Goal: Information Seeking & Learning: Learn about a topic

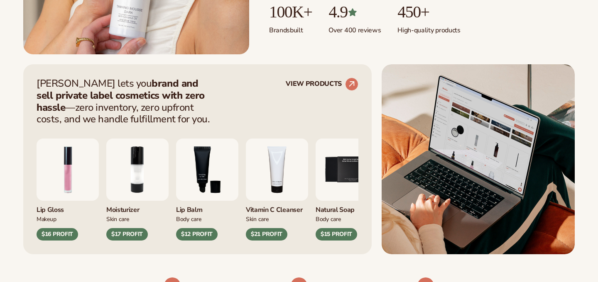
scroll to position [289, 0]
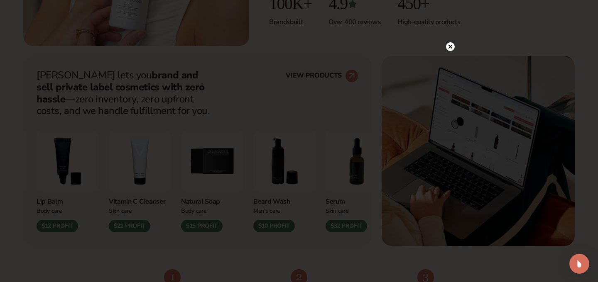
click at [452, 48] on icon at bounding box center [450, 46] width 4 height 4
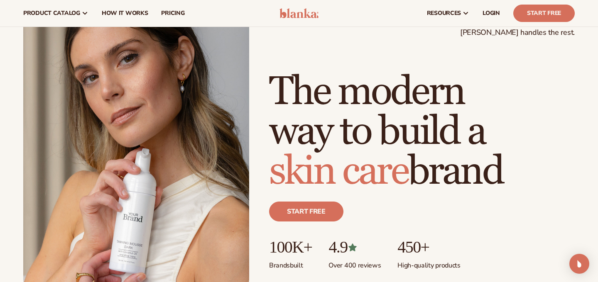
scroll to position [0, 0]
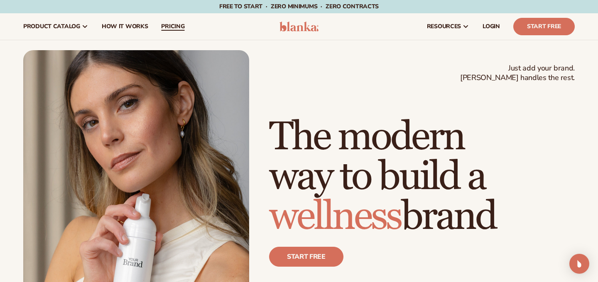
click at [170, 29] on span "pricing" at bounding box center [172, 26] width 23 height 7
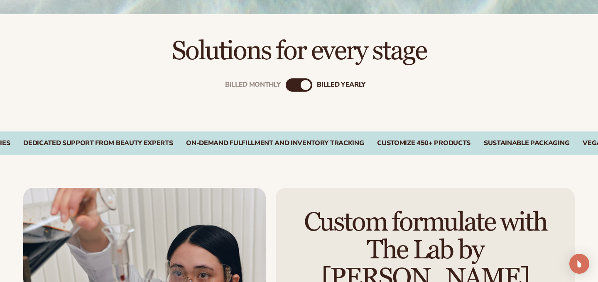
scroll to position [247, 0]
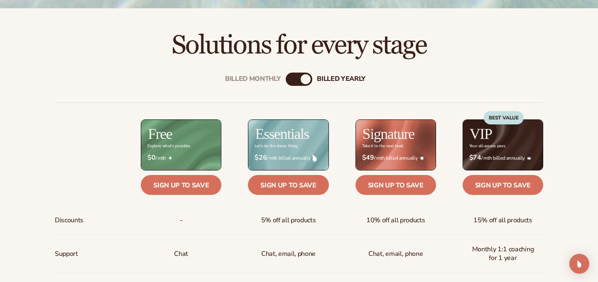
click at [289, 81] on div "Billed Monthly" at bounding box center [291, 79] width 10 height 10
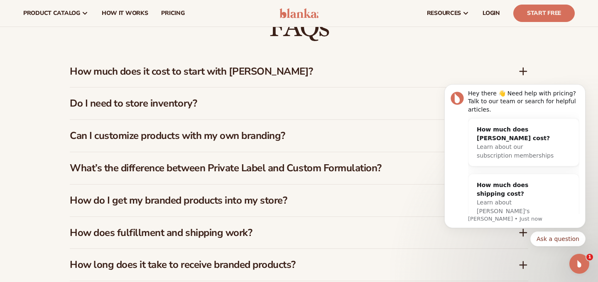
scroll to position [1193, 0]
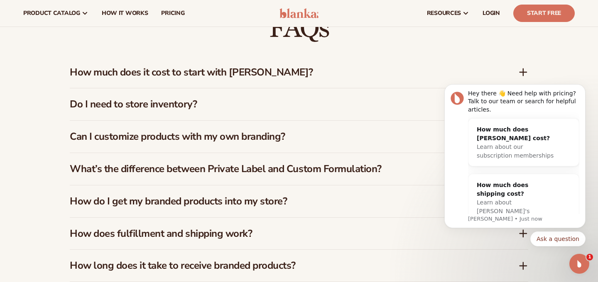
click at [518, 66] on body "Hey there 👋 Need help with pricing? Talk to our team or search for helpful arti…" at bounding box center [514, 159] width 159 height 196
click at [519, 65] on body "Hey there 👋 Need help with pricing? Talk to our team or search for helpful arti…" at bounding box center [514, 159] width 159 height 196
click at [519, 72] on body "Hey there 👋 Need help with pricing? Talk to our team or search for helpful arti…" at bounding box center [514, 159] width 159 height 196
click at [519, 64] on body "Hey there 👋 Need help with pricing? Talk to our team or search for helpful arti…" at bounding box center [514, 159] width 159 height 196
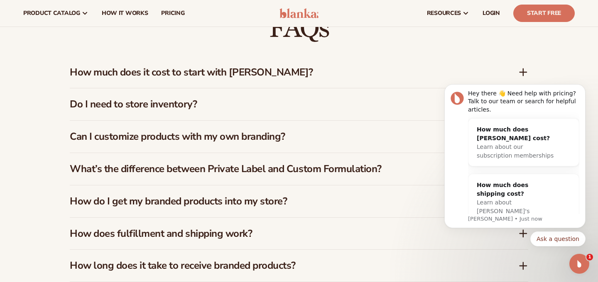
click at [519, 64] on body "Hey there 👋 Need help with pricing? Talk to our team or search for helpful arti…" at bounding box center [514, 159] width 159 height 196
click at [578, 265] on icon "Open Intercom Messenger" at bounding box center [579, 264] width 6 height 7
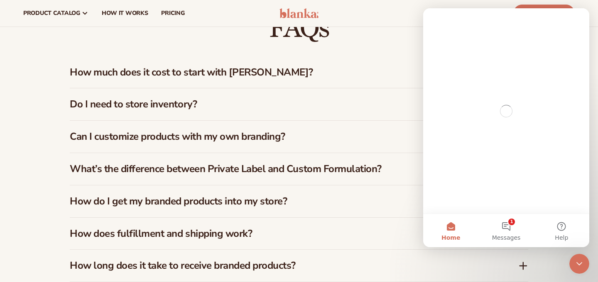
scroll to position [0, 0]
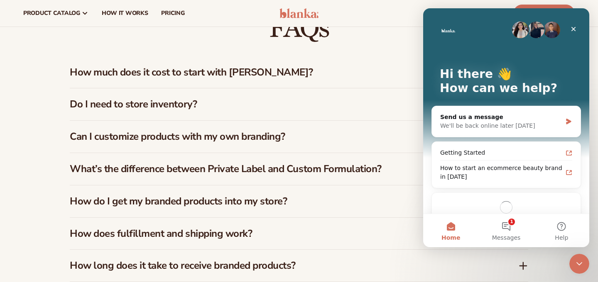
click at [581, 264] on icon "Close Intercom Messenger" at bounding box center [579, 264] width 10 height 10
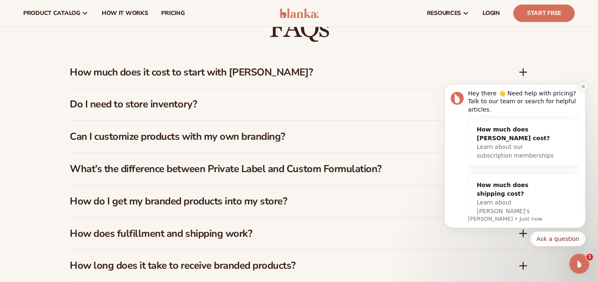
click at [578, 89] on button "Dismiss notification" at bounding box center [583, 86] width 11 height 11
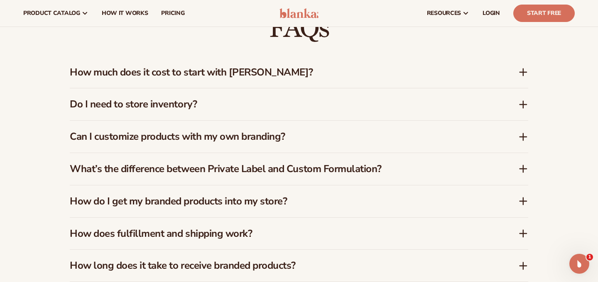
click at [522, 72] on icon at bounding box center [523, 72] width 7 height 0
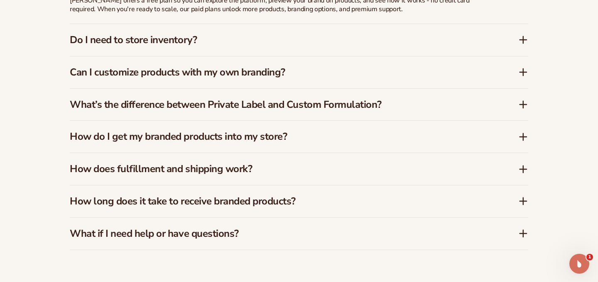
scroll to position [1278, 0]
click at [526, 67] on icon at bounding box center [523, 72] width 10 height 10
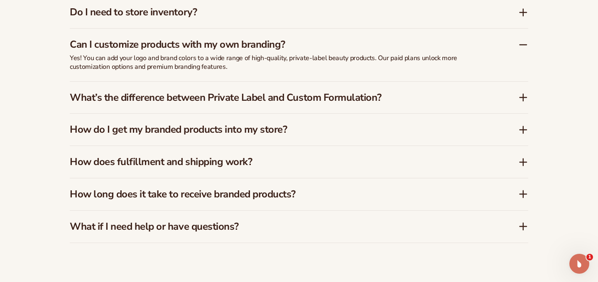
click at [524, 125] on icon at bounding box center [523, 130] width 10 height 10
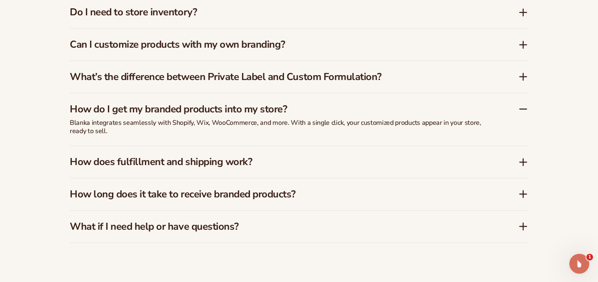
click at [529, 154] on div "FAQs How much does it cost to start with [PERSON_NAME]? [PERSON_NAME] offers a …" at bounding box center [299, 83] width 505 height 387
click at [526, 157] on icon at bounding box center [523, 162] width 10 height 10
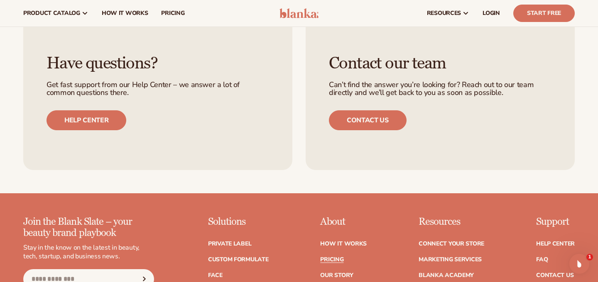
scroll to position [1566, 0]
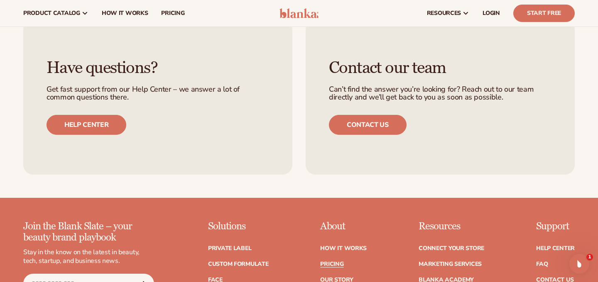
click at [300, 187] on div "Have questions? Get fast support from our Help Center – we answer a lot of comm…" at bounding box center [299, 97] width 598 height 203
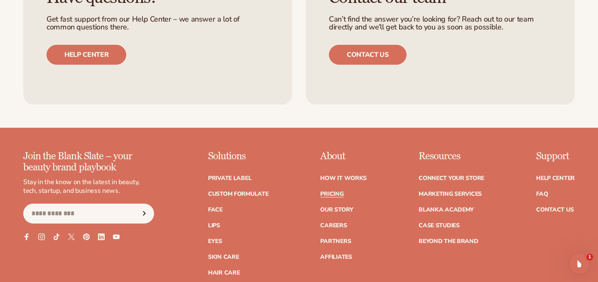
scroll to position [1651, 0]
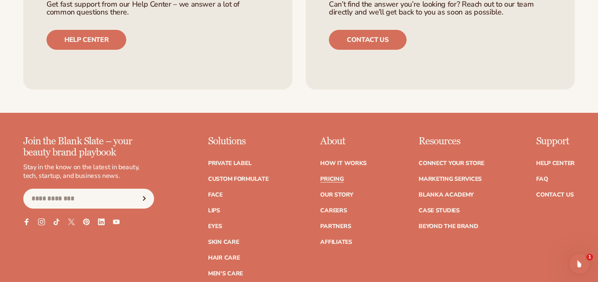
click at [40, 220] on icon at bounding box center [42, 222] width 4 height 4
